Goal: Information Seeking & Learning: Learn about a topic

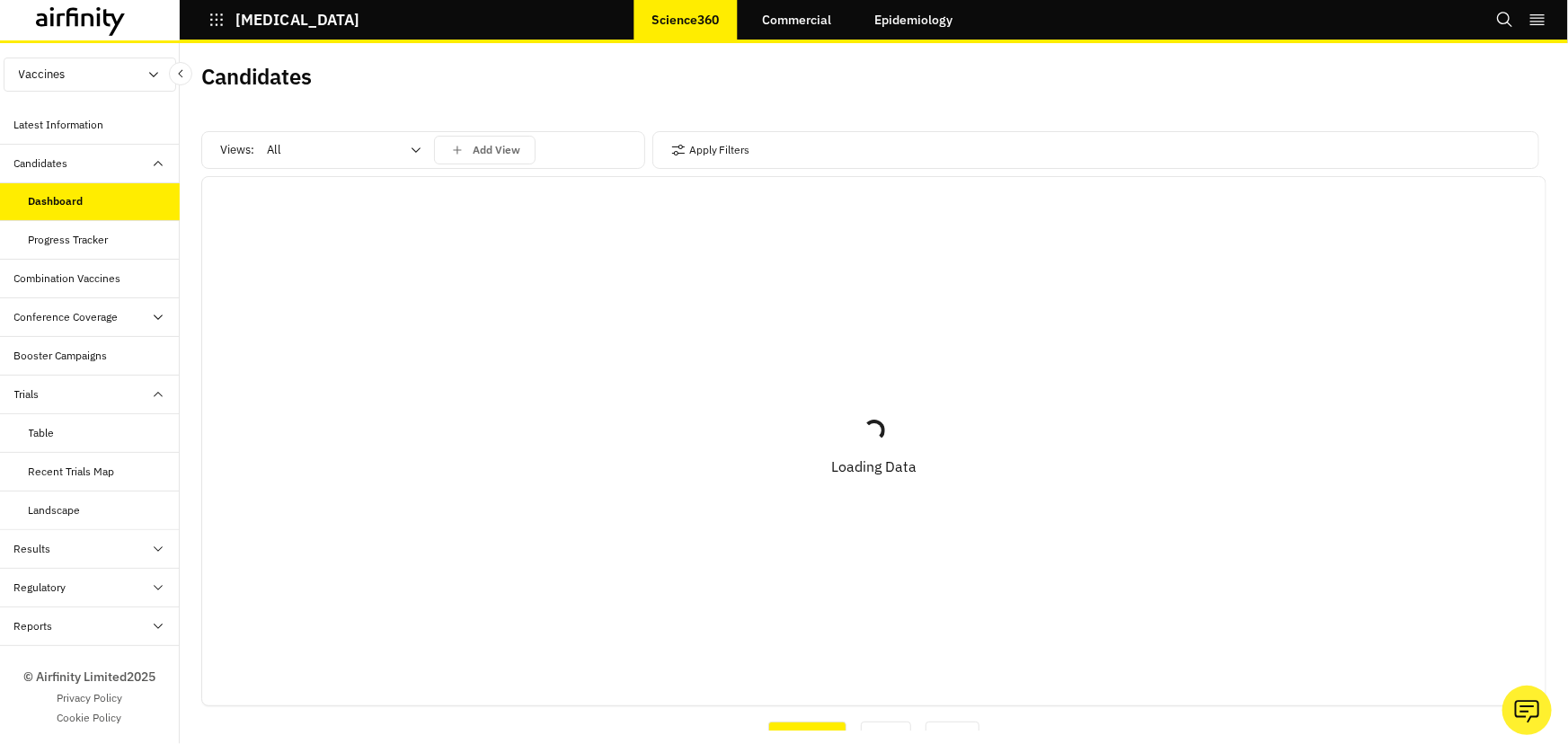
click at [791, 152] on div "Apply Filters" at bounding box center [1096, 150] width 887 height 38
click at [710, 148] on button "Apply Filters" at bounding box center [711, 150] width 79 height 29
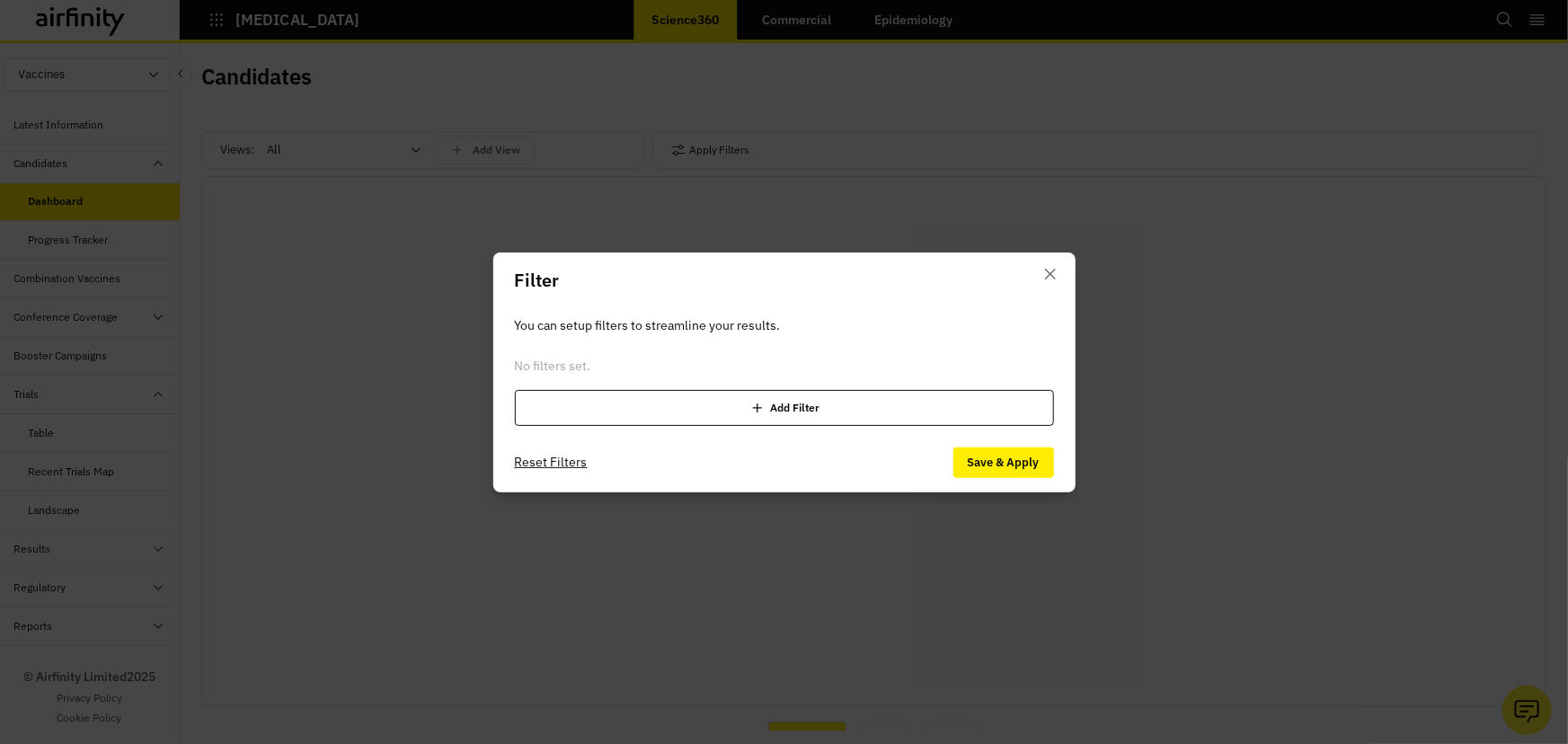
click at [731, 412] on div "Add Filter" at bounding box center [784, 408] width 539 height 36
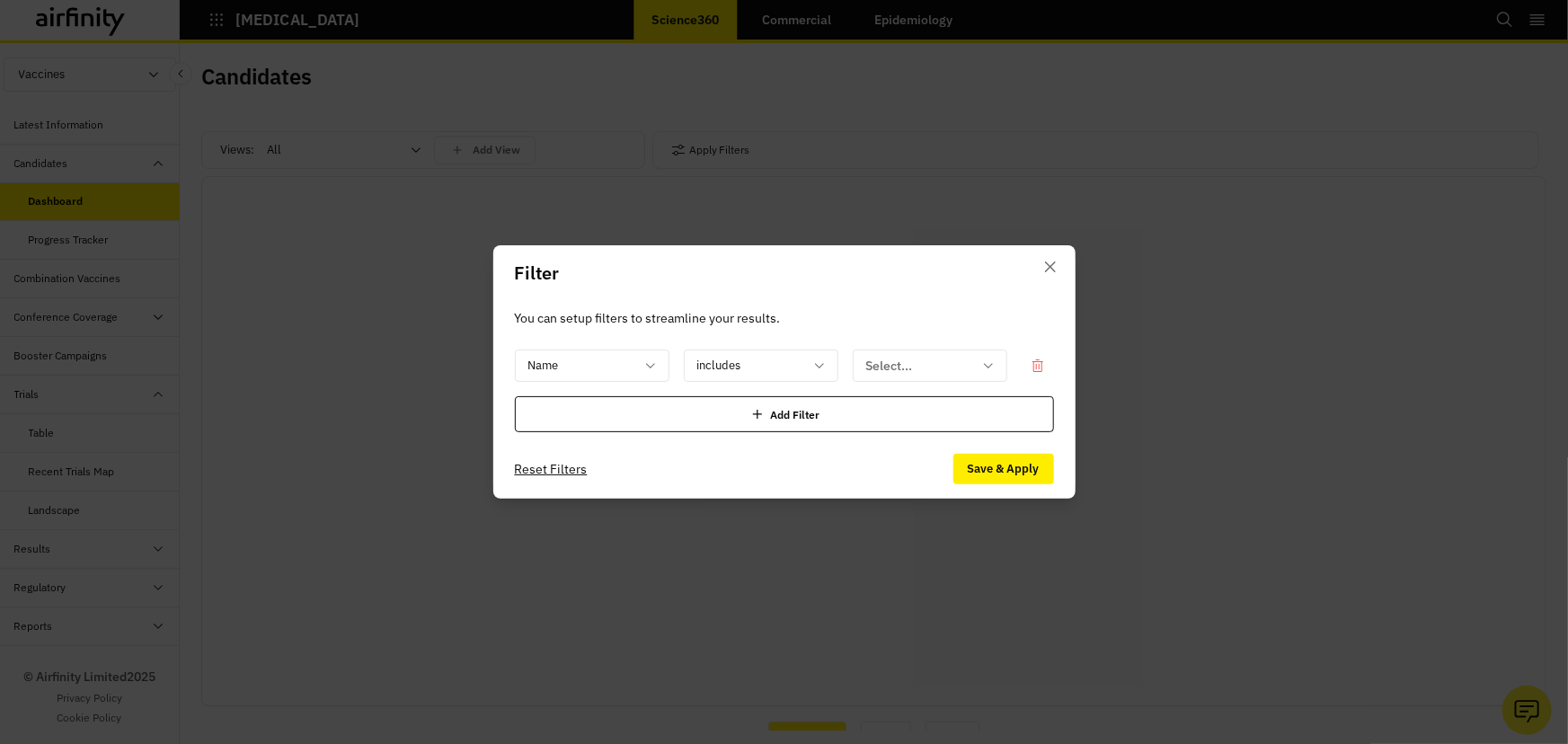
click at [654, 383] on div "Name includes Select... Add Filter" at bounding box center [784, 391] width 539 height 82
click at [647, 360] on icon at bounding box center [651, 366] width 15 height 14
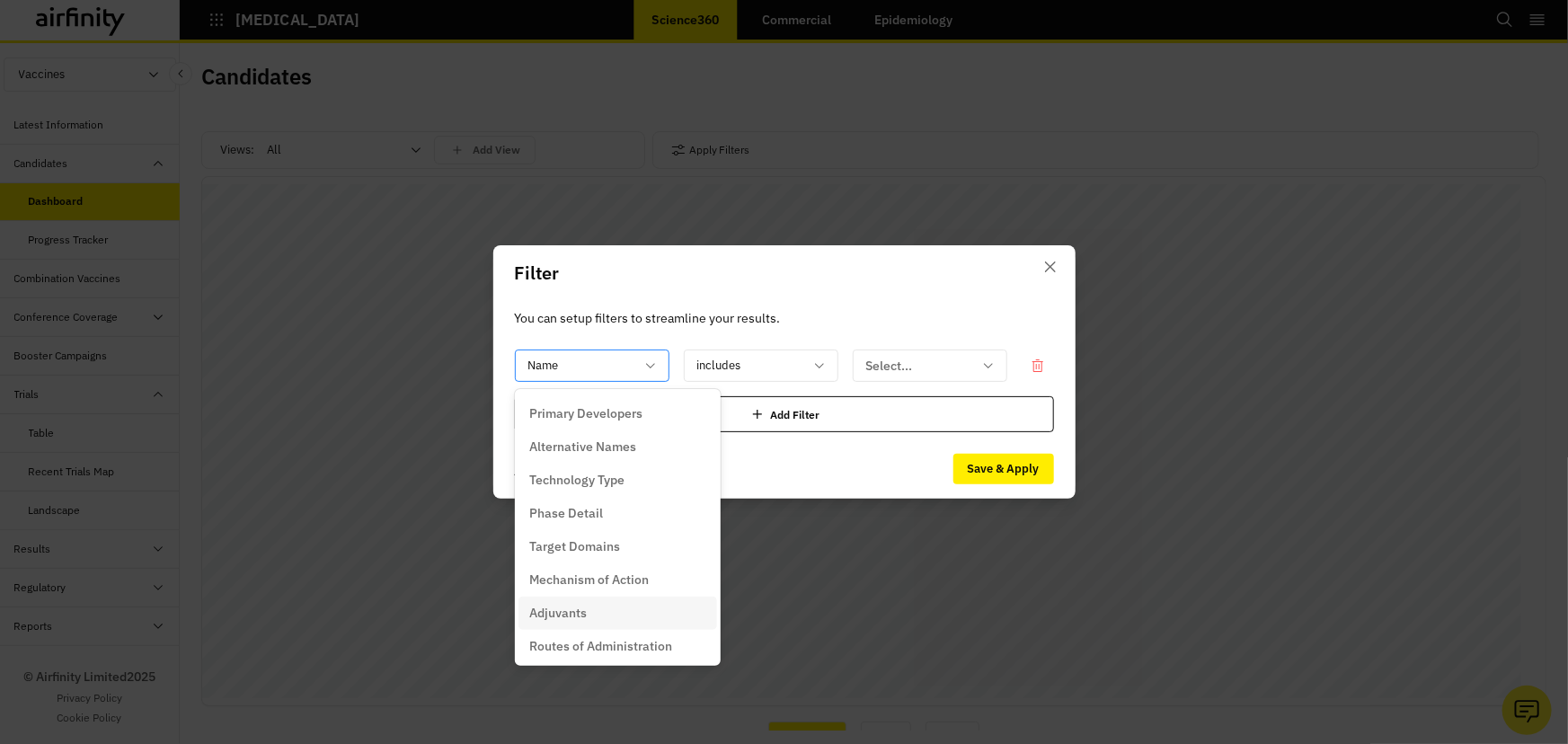
scroll to position [57, 0]
click at [601, 621] on div "Adjuvants" at bounding box center [617, 621] width 177 height 19
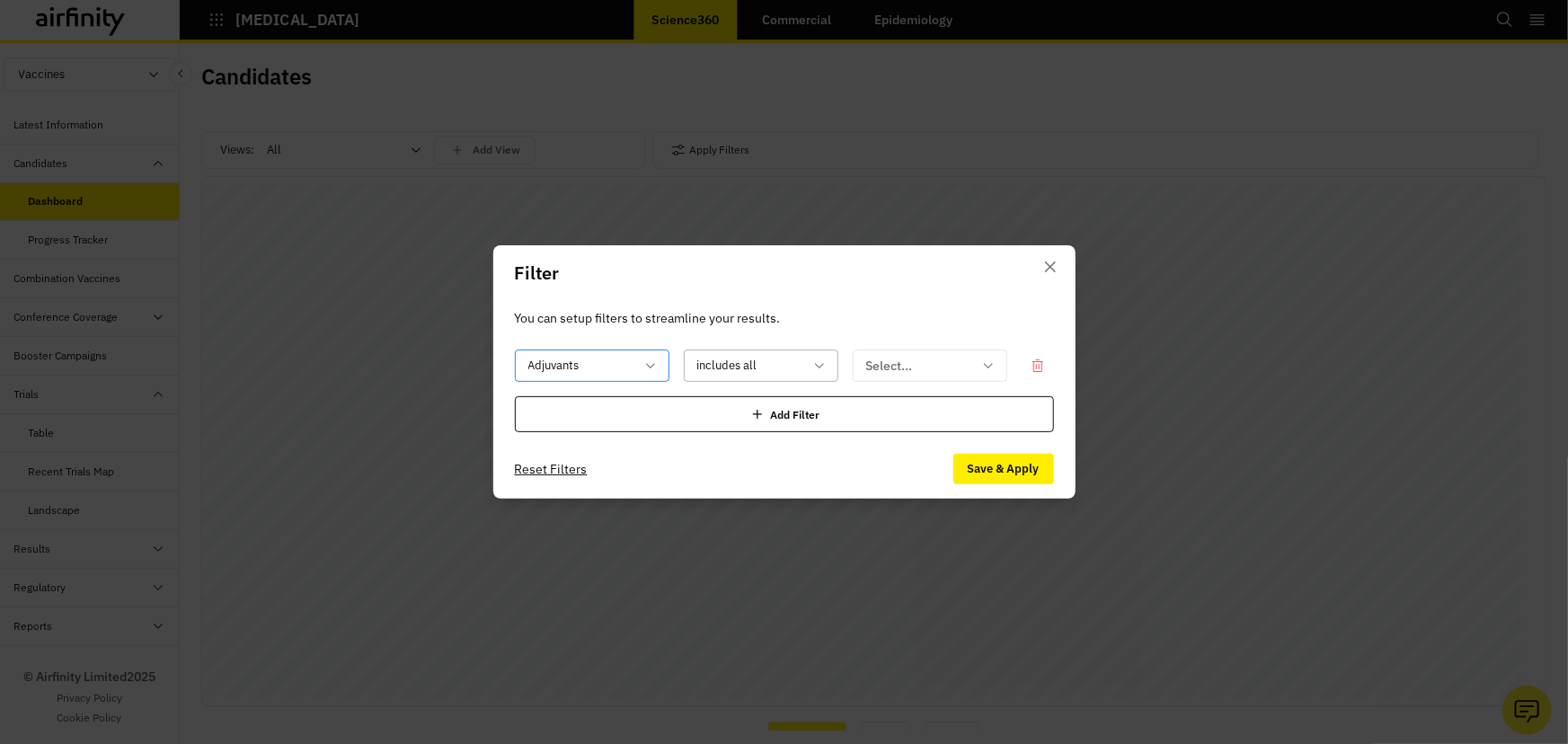
click at [799, 356] on div at bounding box center [750, 366] width 106 height 23
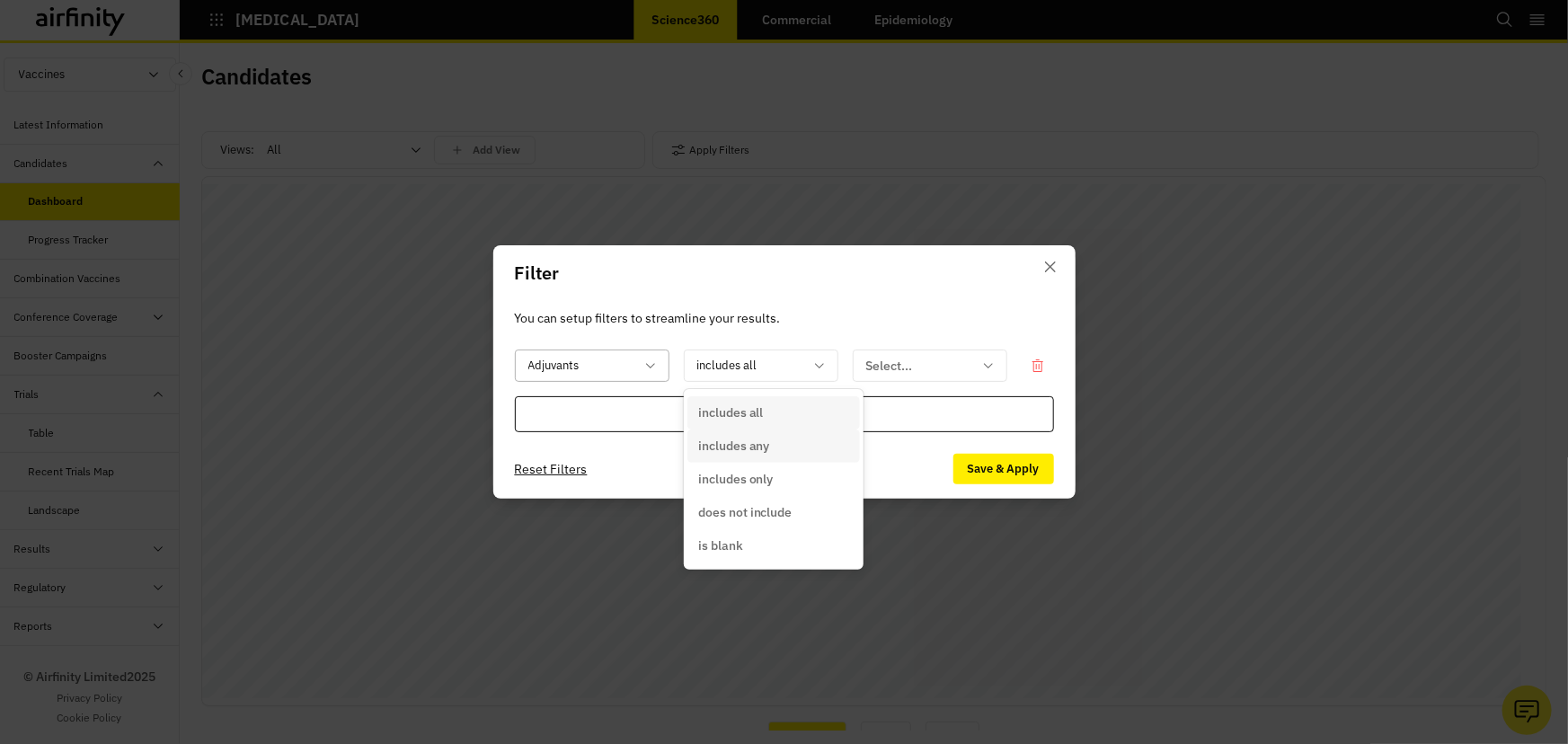
click at [795, 448] on div "includes any" at bounding box center [773, 446] width 151 height 19
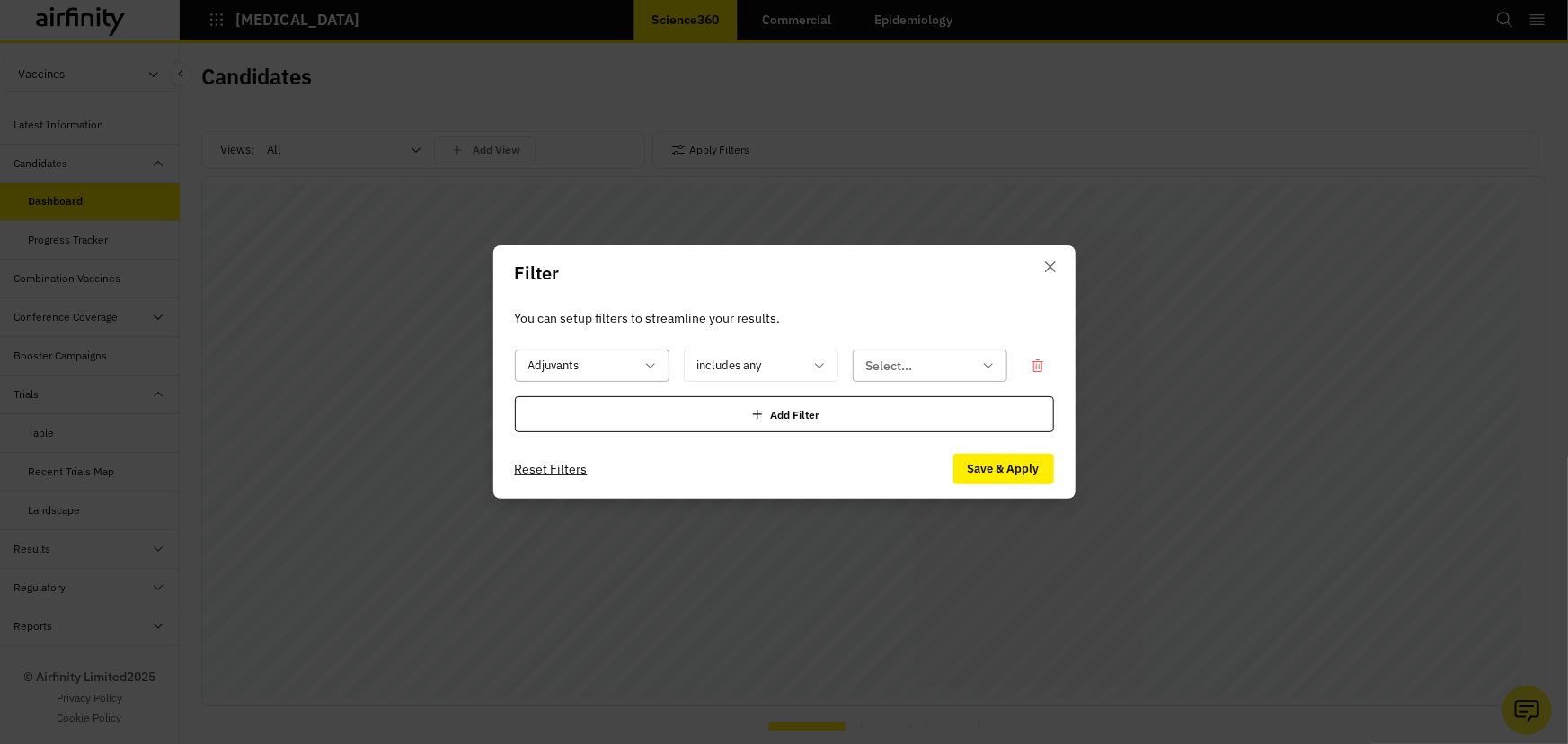
click at [911, 369] on div at bounding box center [919, 366] width 106 height 23
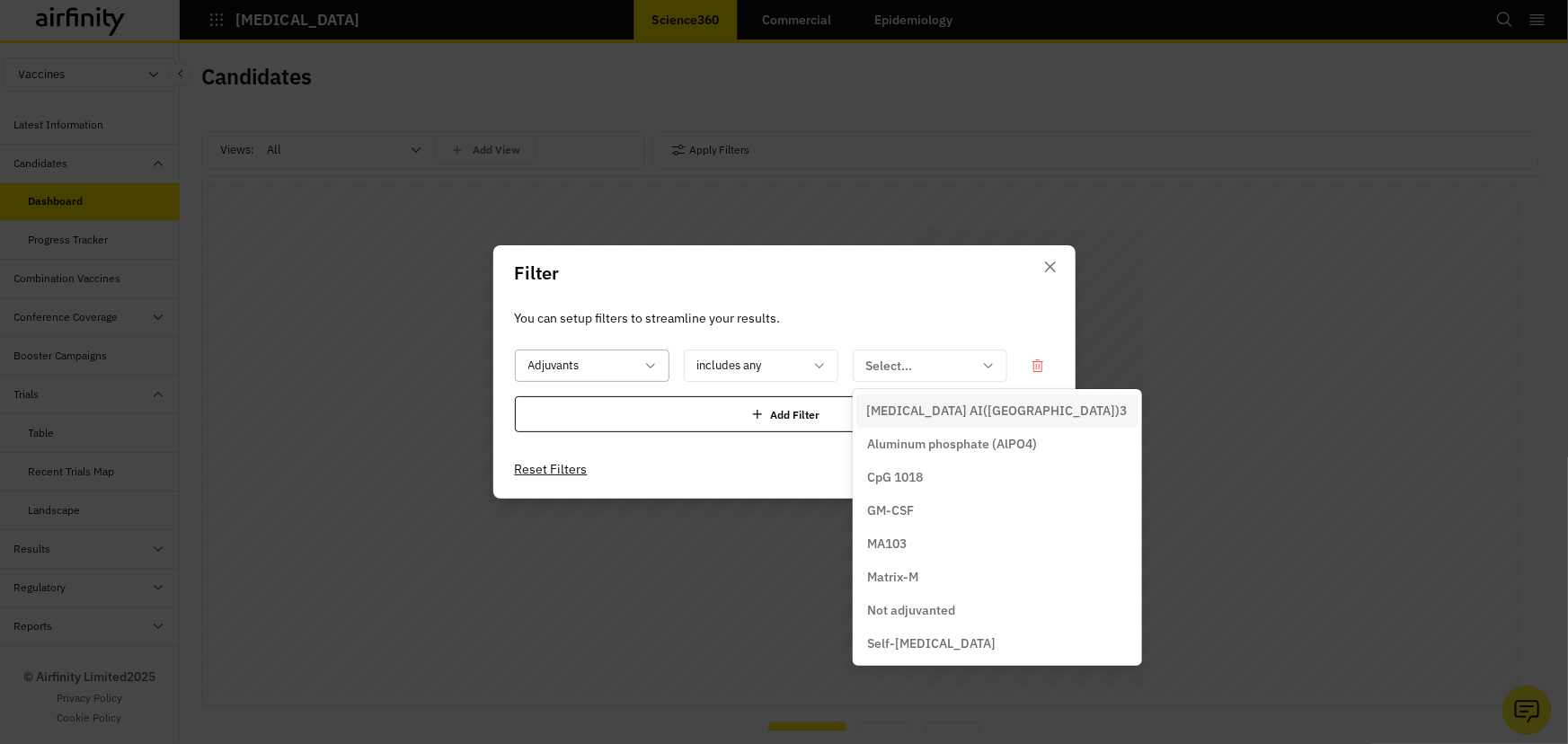
scroll to position [236, 0]
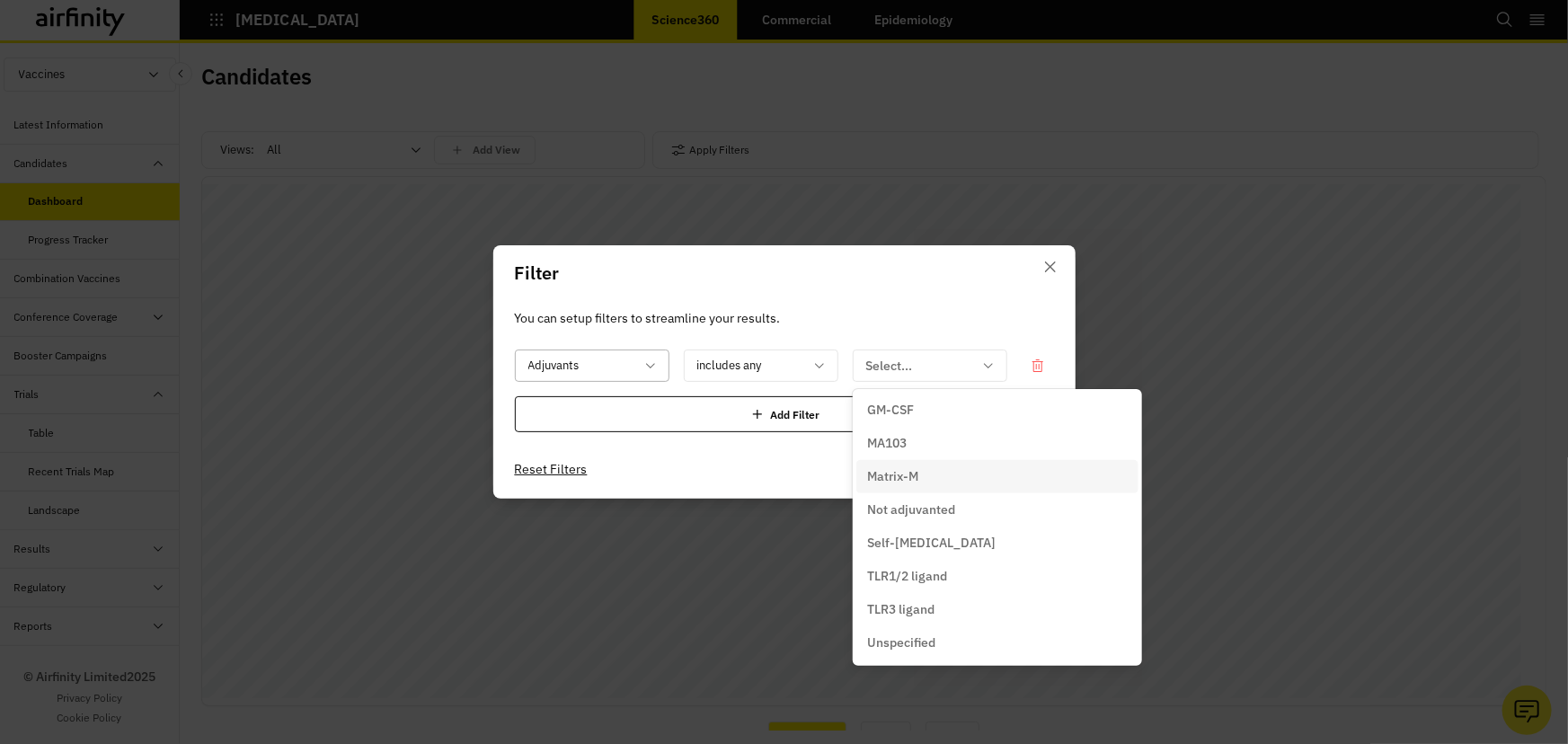
click at [931, 469] on div "Matrix-M" at bounding box center [998, 477] width 261 height 19
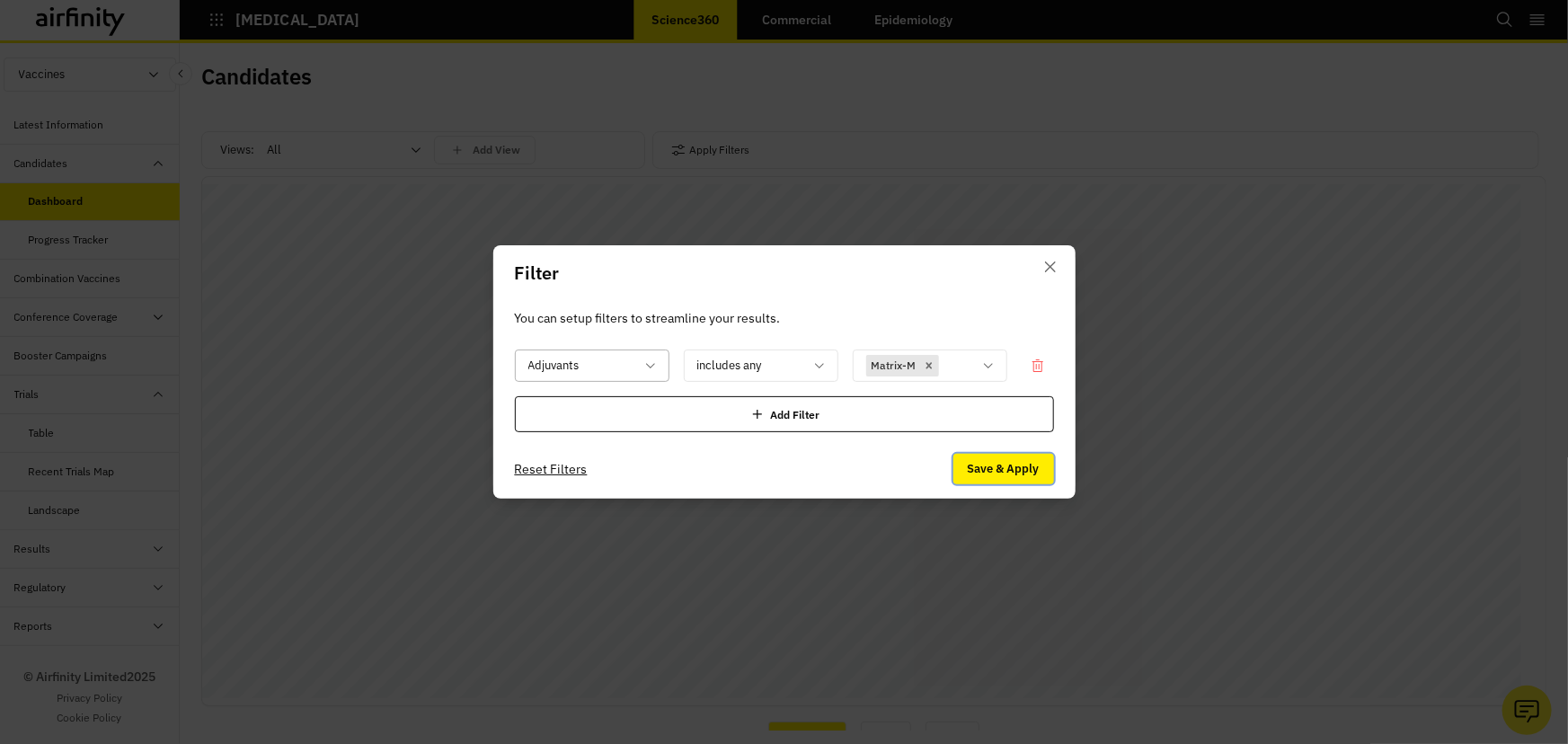
click at [992, 470] on button "Save & Apply" at bounding box center [1003, 469] width 101 height 31
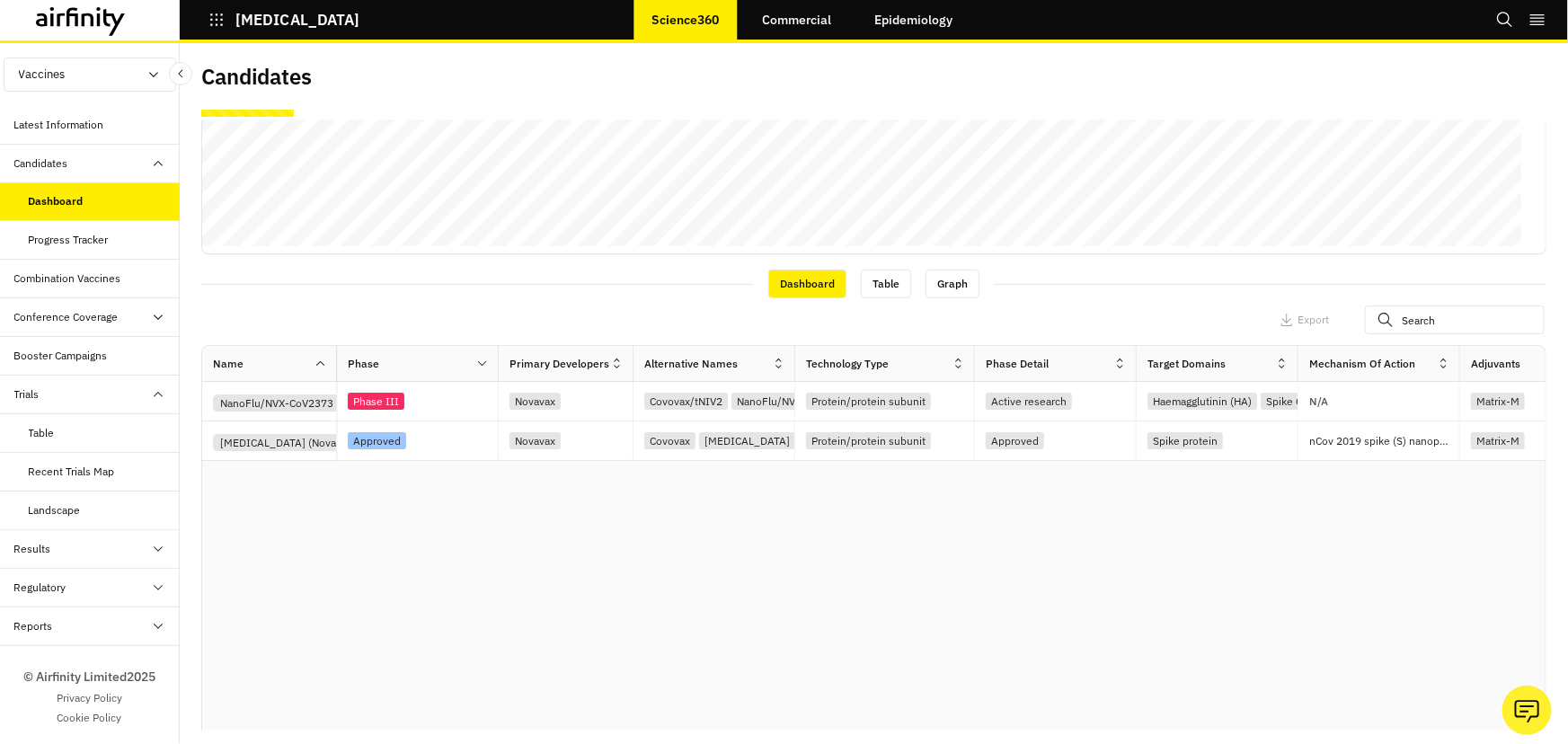
scroll to position [489, 0]
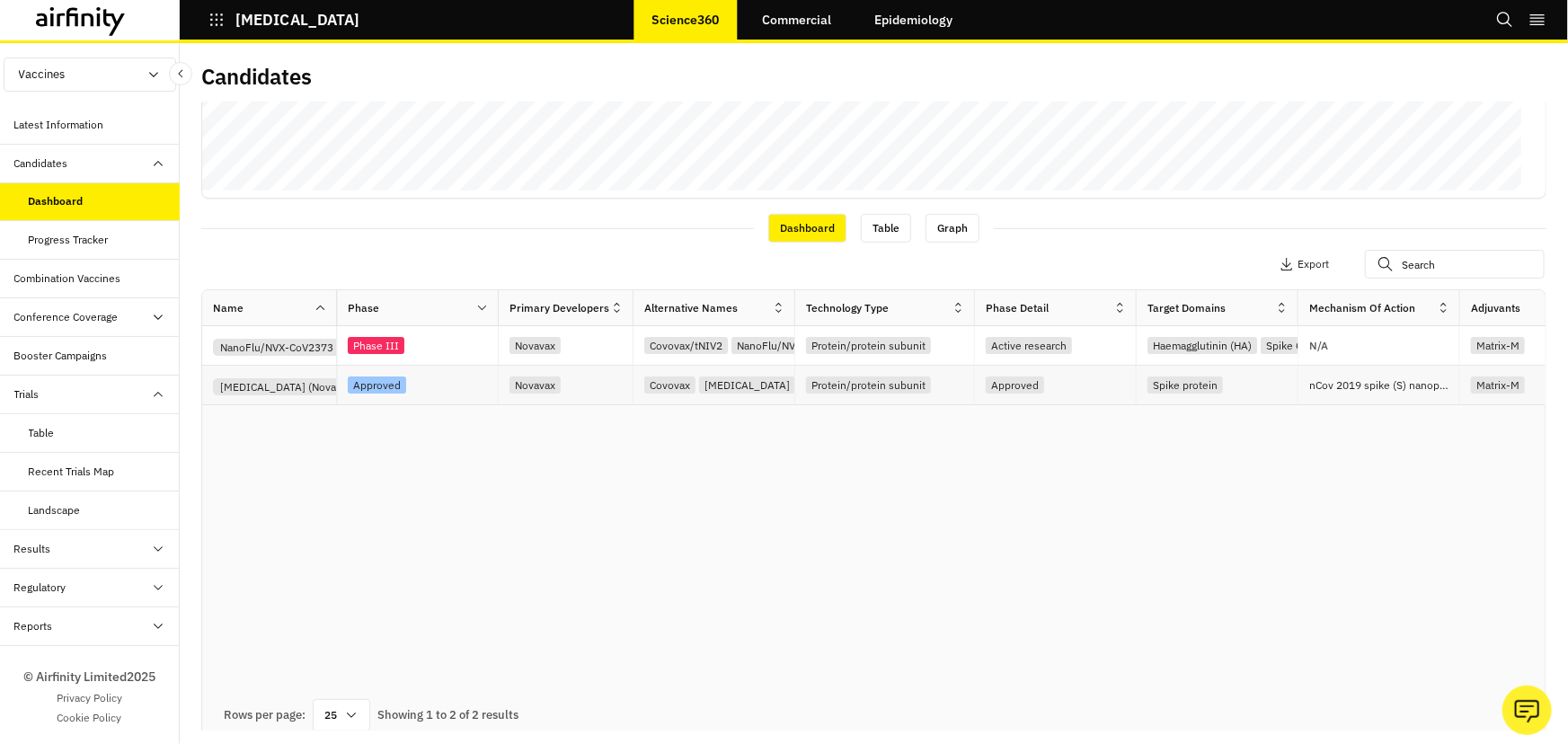
click at [297, 402] on div "NVX-CoV2373 (Novavax)" at bounding box center [269, 386] width 135 height 40
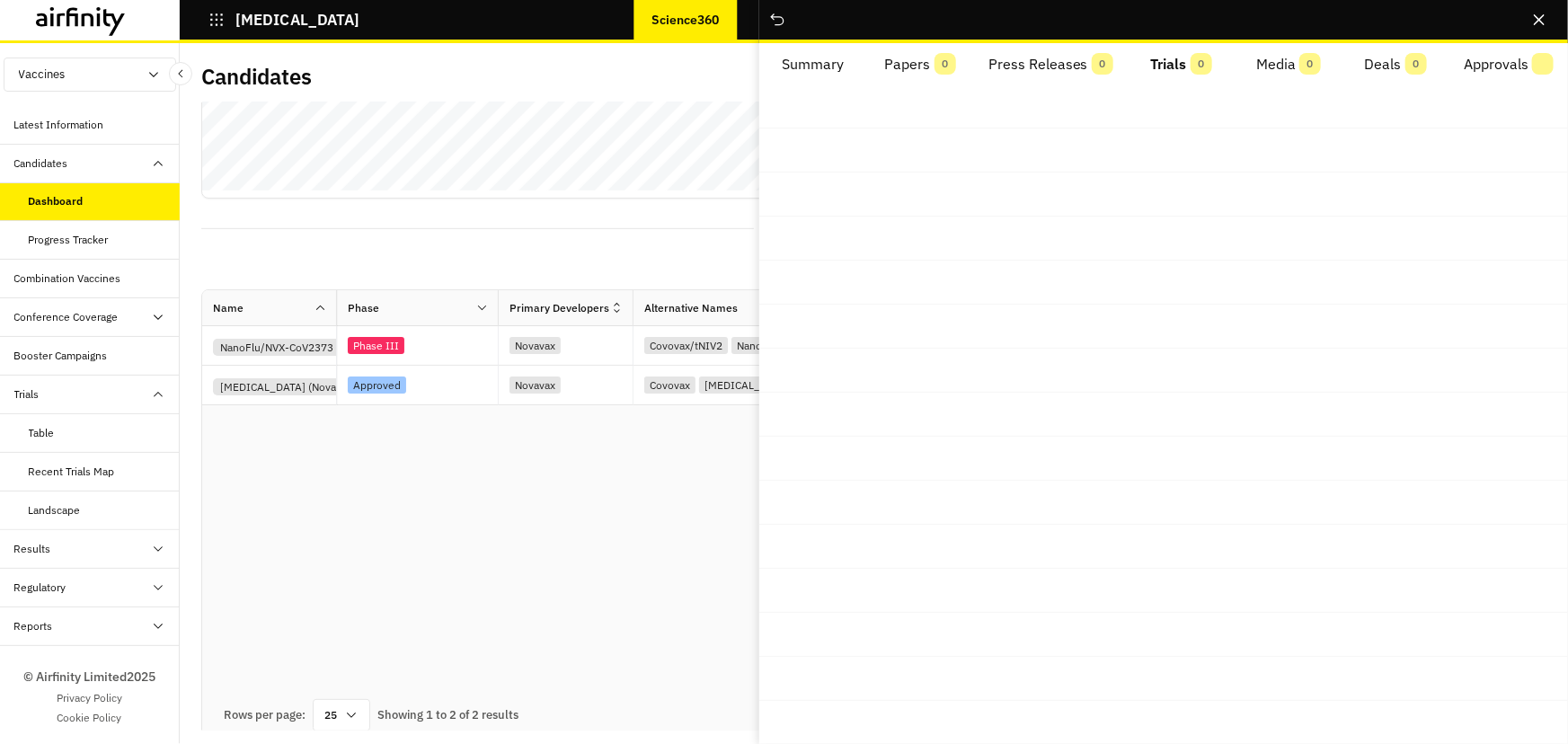
click at [1191, 60] on span "0" at bounding box center [1202, 63] width 22 height 22
click at [296, 347] on div "NanoFlu/NVX-CoV2373 (Novavax)" at bounding box center [302, 347] width 178 height 17
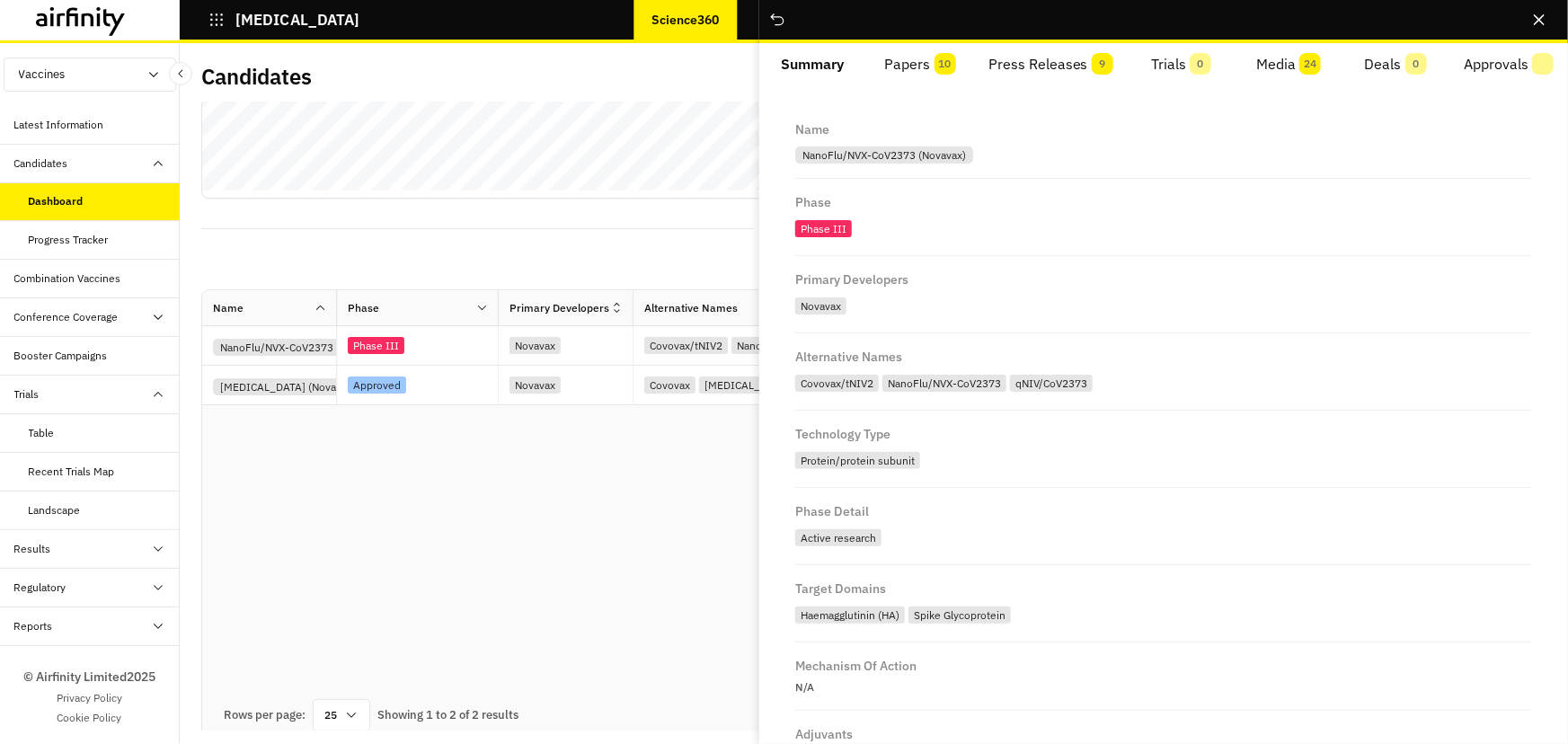
click at [1177, 57] on button "Trials 0" at bounding box center [1181, 65] width 107 height 43
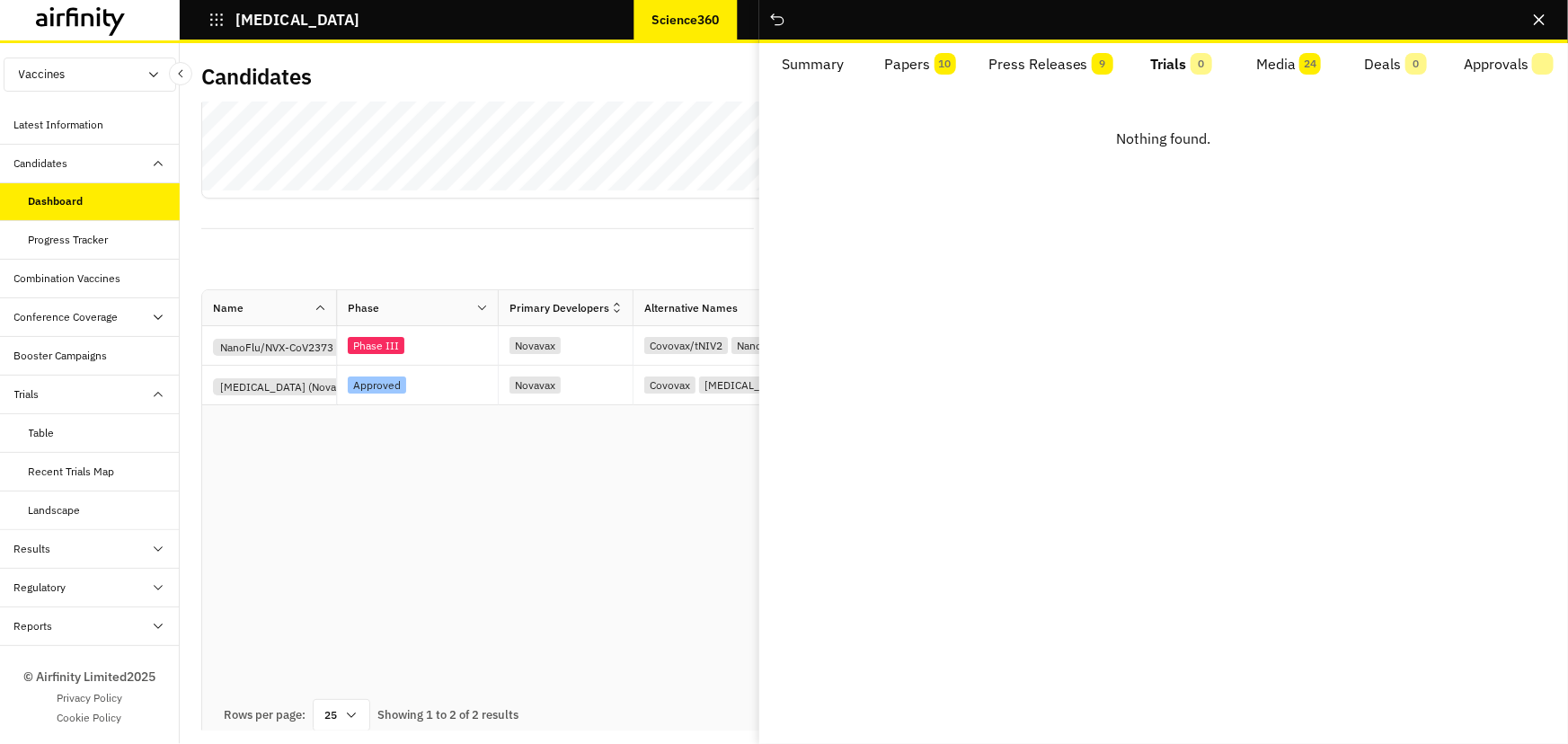
click at [1544, 21] on button "Close" at bounding box center [1540, 20] width 29 height 29
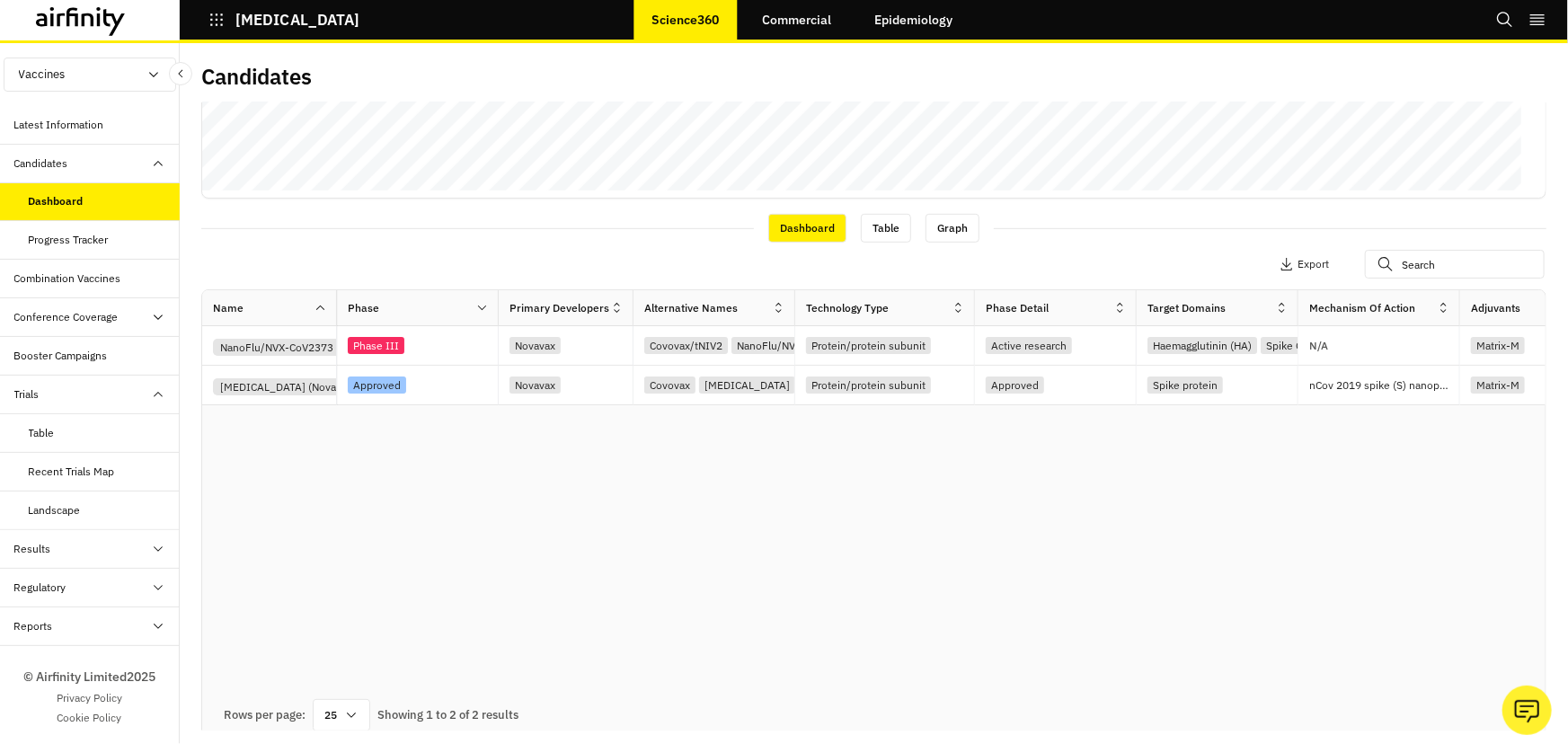
click at [221, 14] on icon "button" at bounding box center [217, 20] width 13 height 13
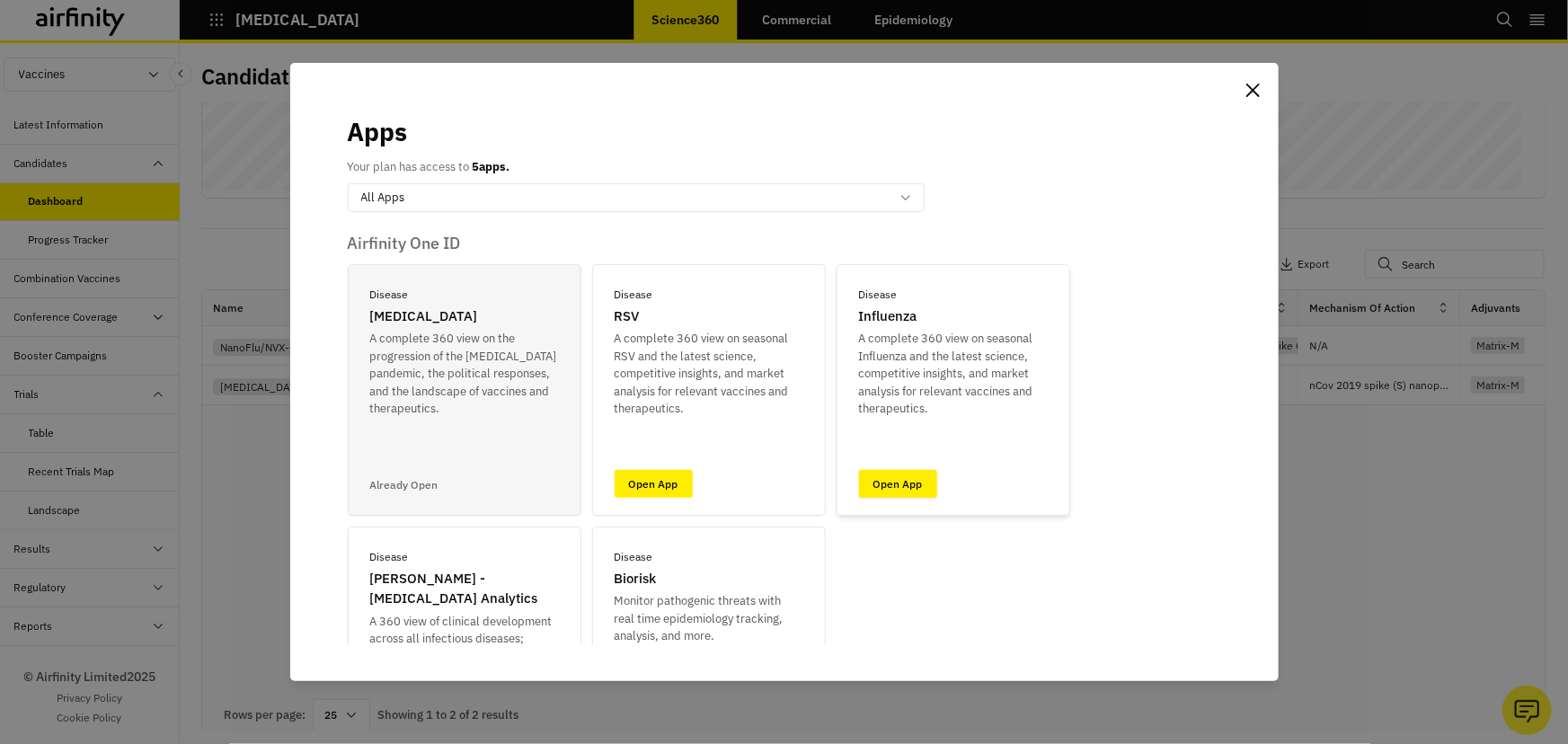
click at [908, 484] on link "Open App" at bounding box center [898, 484] width 78 height 28
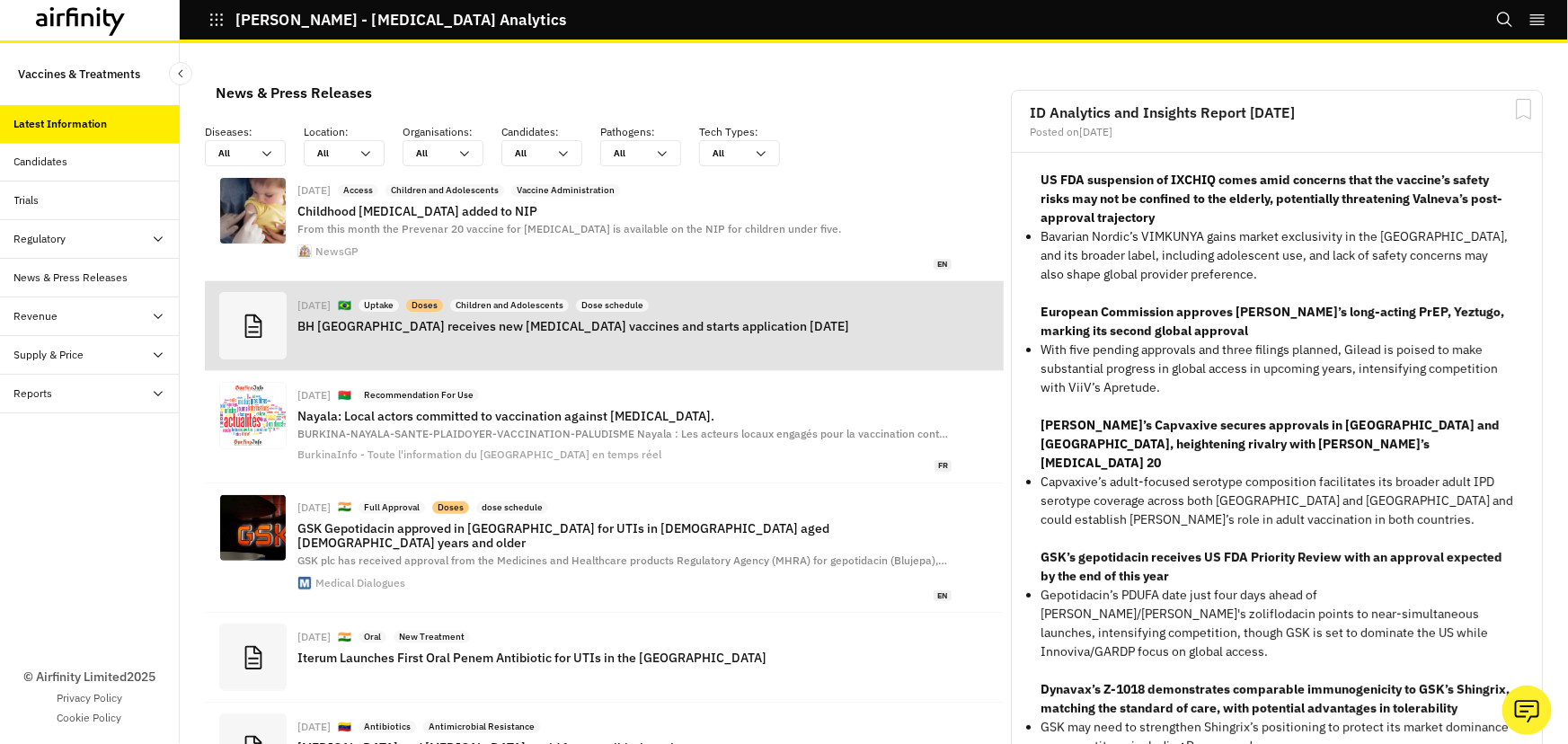
scroll to position [1282, 527]
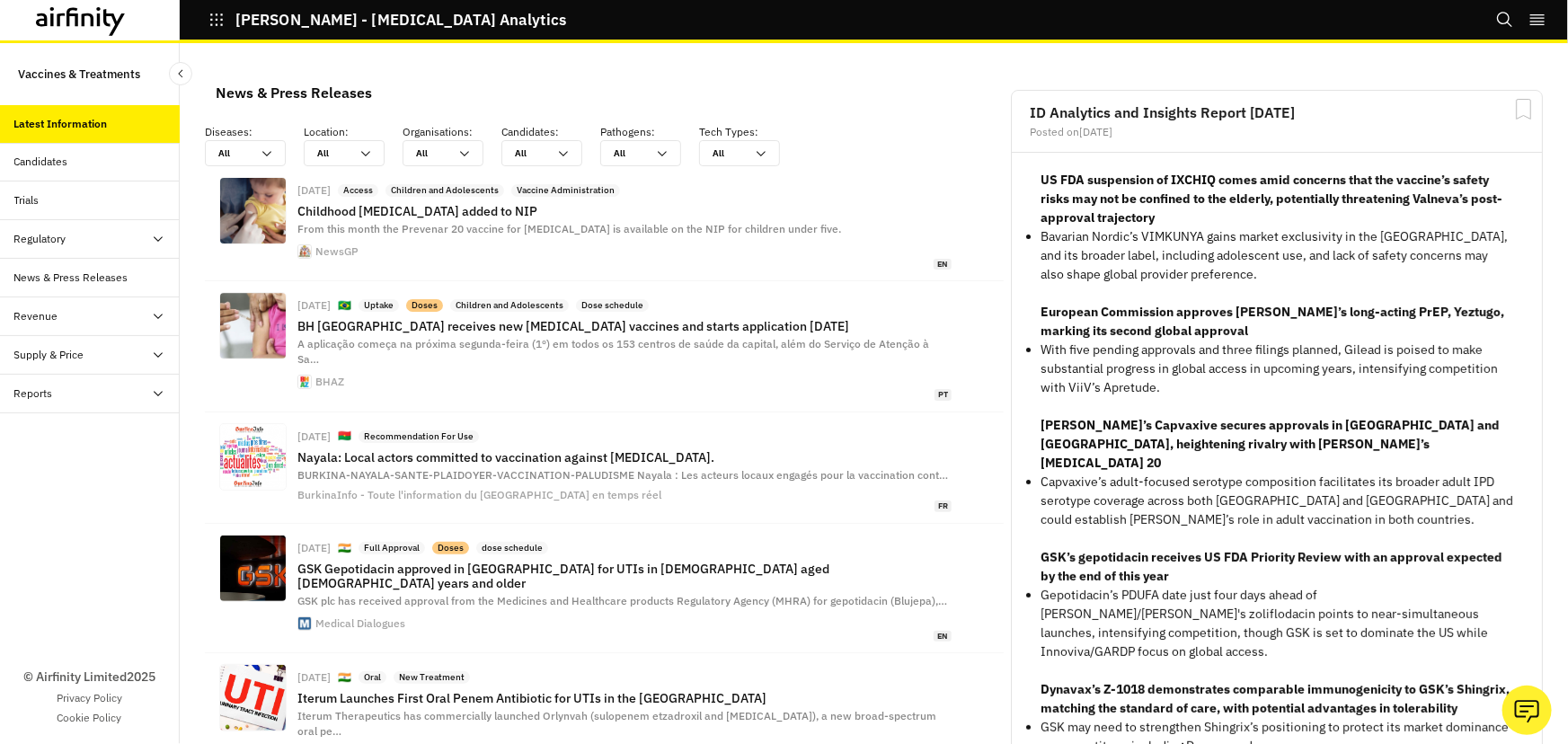
click at [49, 210] on div "Trials" at bounding box center [90, 200] width 179 height 39
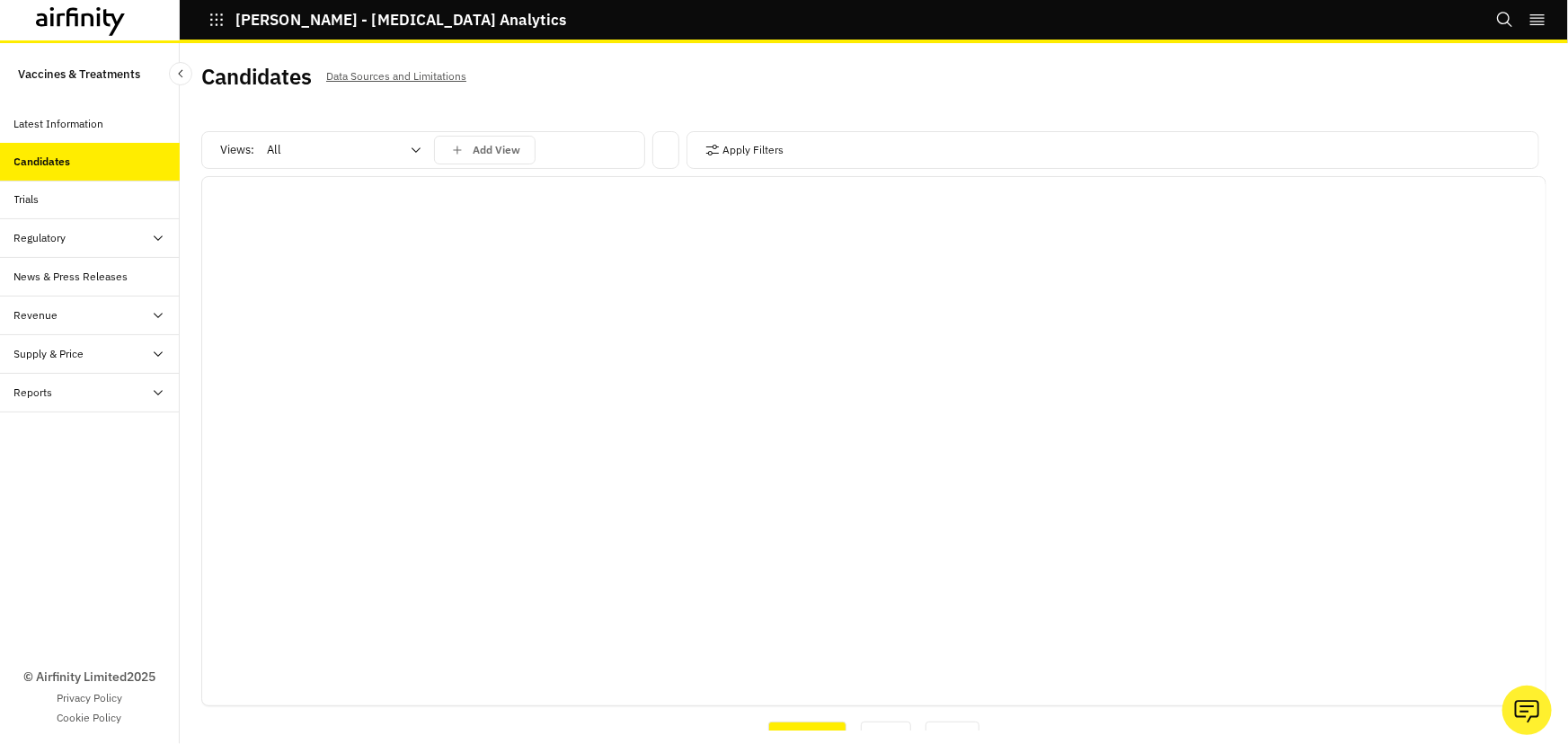
click at [376, 164] on div "Views: All Add View" at bounding box center [423, 150] width 444 height 38
click at [392, 145] on div at bounding box center [333, 150] width 133 height 22
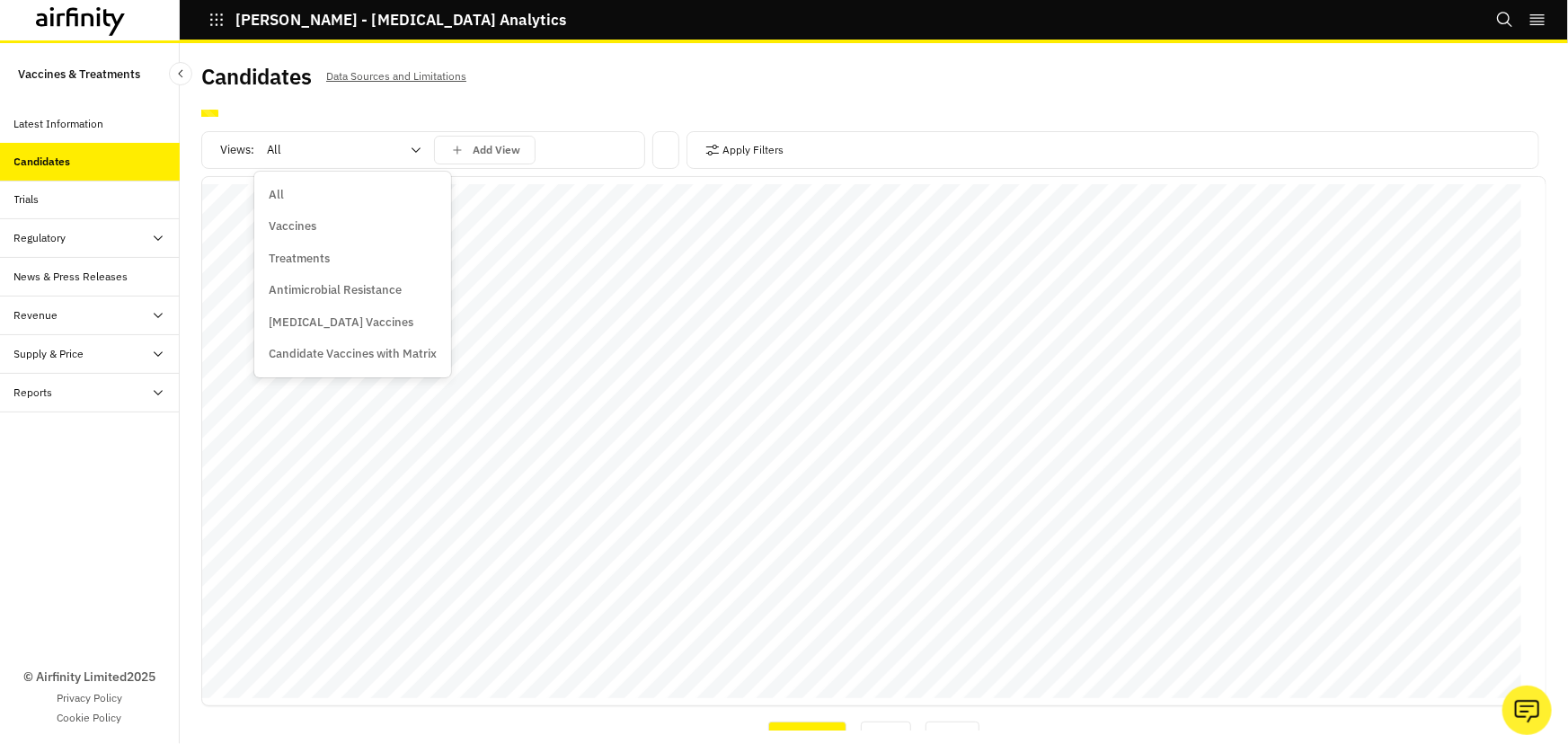
click at [365, 358] on p "Candidate Vaccines with Matrix" at bounding box center [352, 354] width 168 height 18
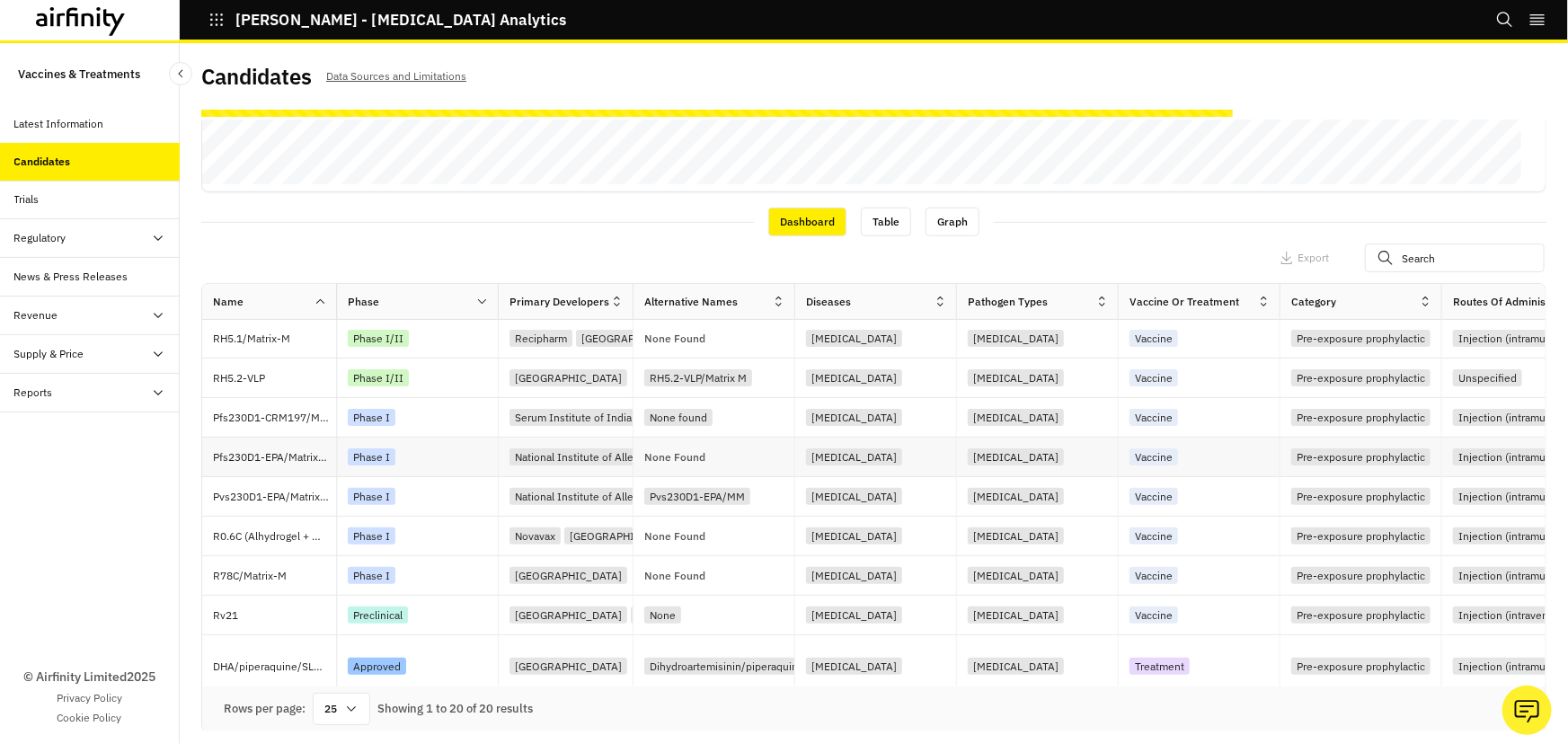
scroll to position [162, 0]
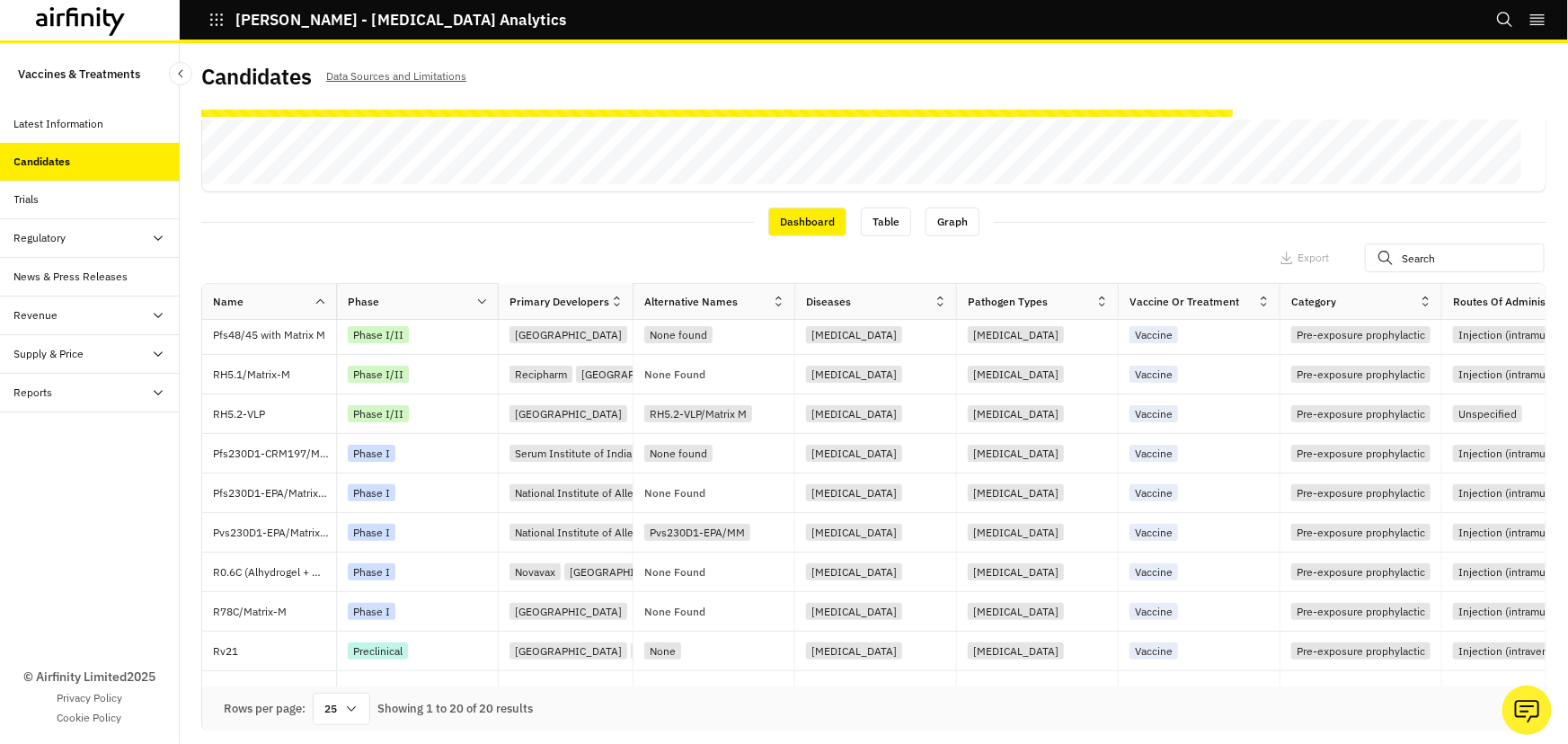
click at [35, 197] on div "Trials" at bounding box center [27, 199] width 25 height 16
